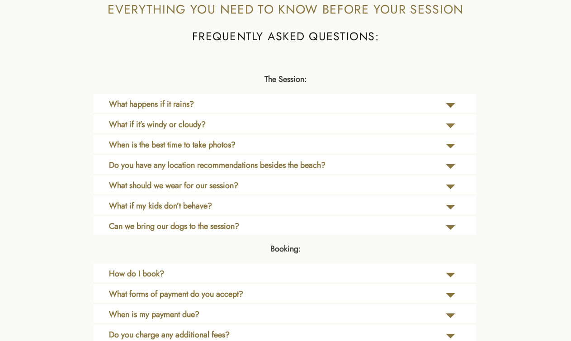
scroll to position [1937, 0]
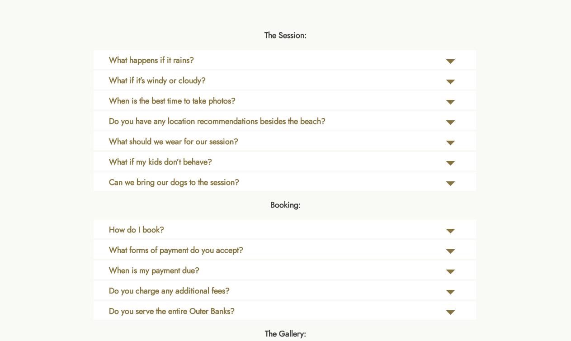
click at [449, 67] on icon at bounding box center [450, 61] width 23 height 19
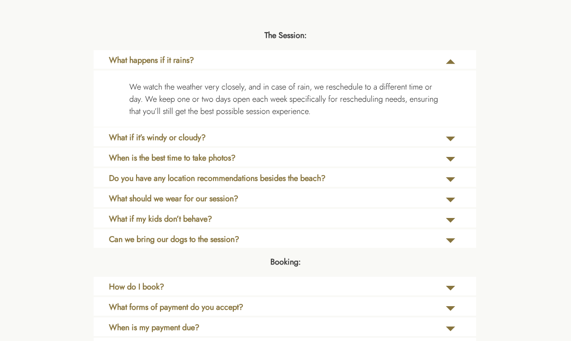
click at [449, 67] on icon at bounding box center [450, 61] width 23 height 19
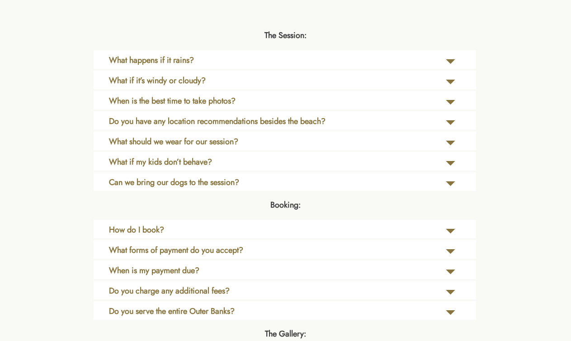
click at [443, 100] on icon at bounding box center [450, 102] width 23 height 19
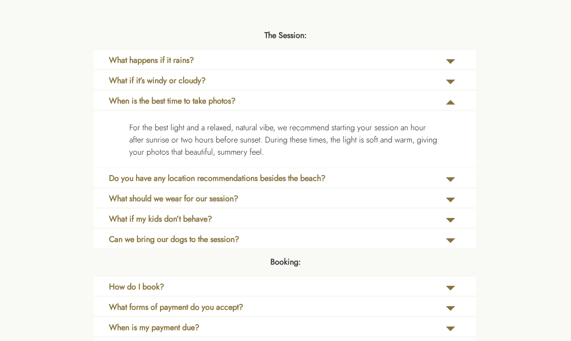
click at [443, 100] on icon at bounding box center [450, 102] width 23 height 19
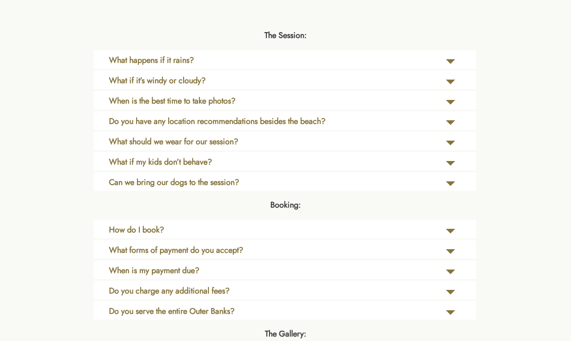
click at [444, 122] on icon at bounding box center [450, 122] width 23 height 19
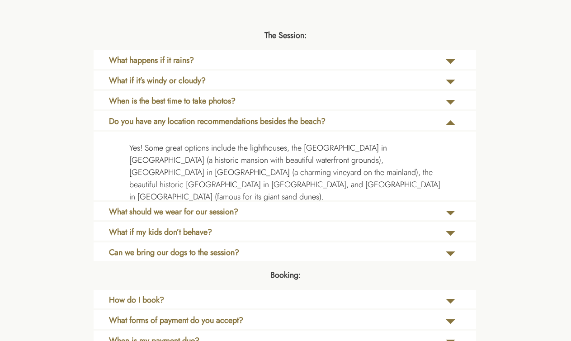
click at [444, 122] on icon at bounding box center [450, 122] width 23 height 19
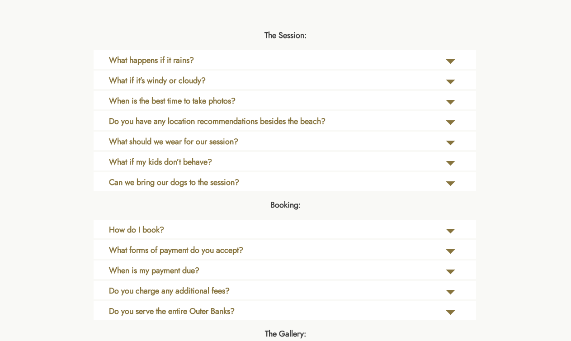
click at [440, 148] on icon at bounding box center [450, 143] width 23 height 19
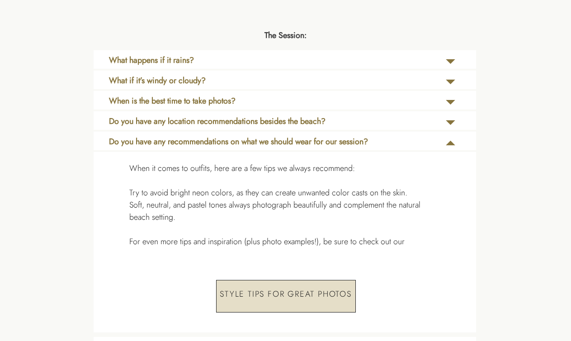
scroll to position [1951, 0]
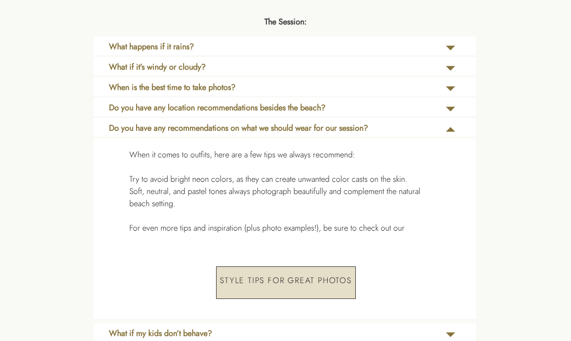
click at [267, 283] on p "Style Tips for Great Photos" at bounding box center [286, 282] width 140 height 33
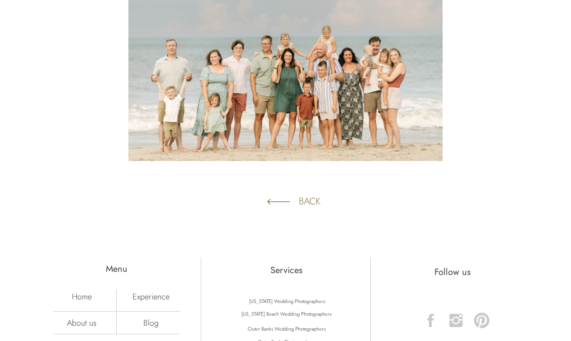
scroll to position [1852, 0]
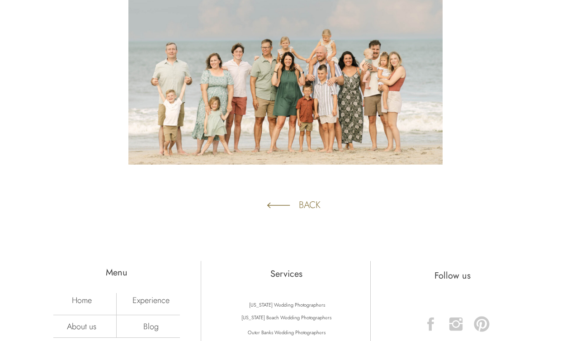
click at [301, 204] on p "back" at bounding box center [308, 204] width 19 height 13
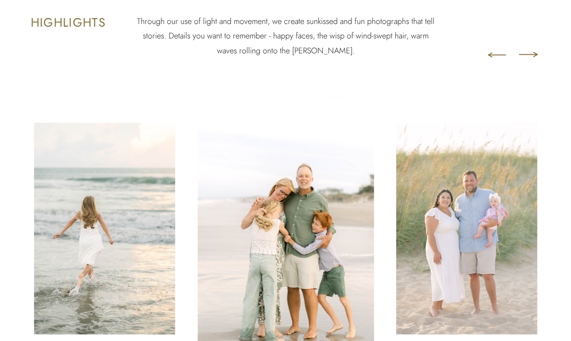
scroll to position [966, 0]
